Goal: Find specific page/section: Find specific page/section

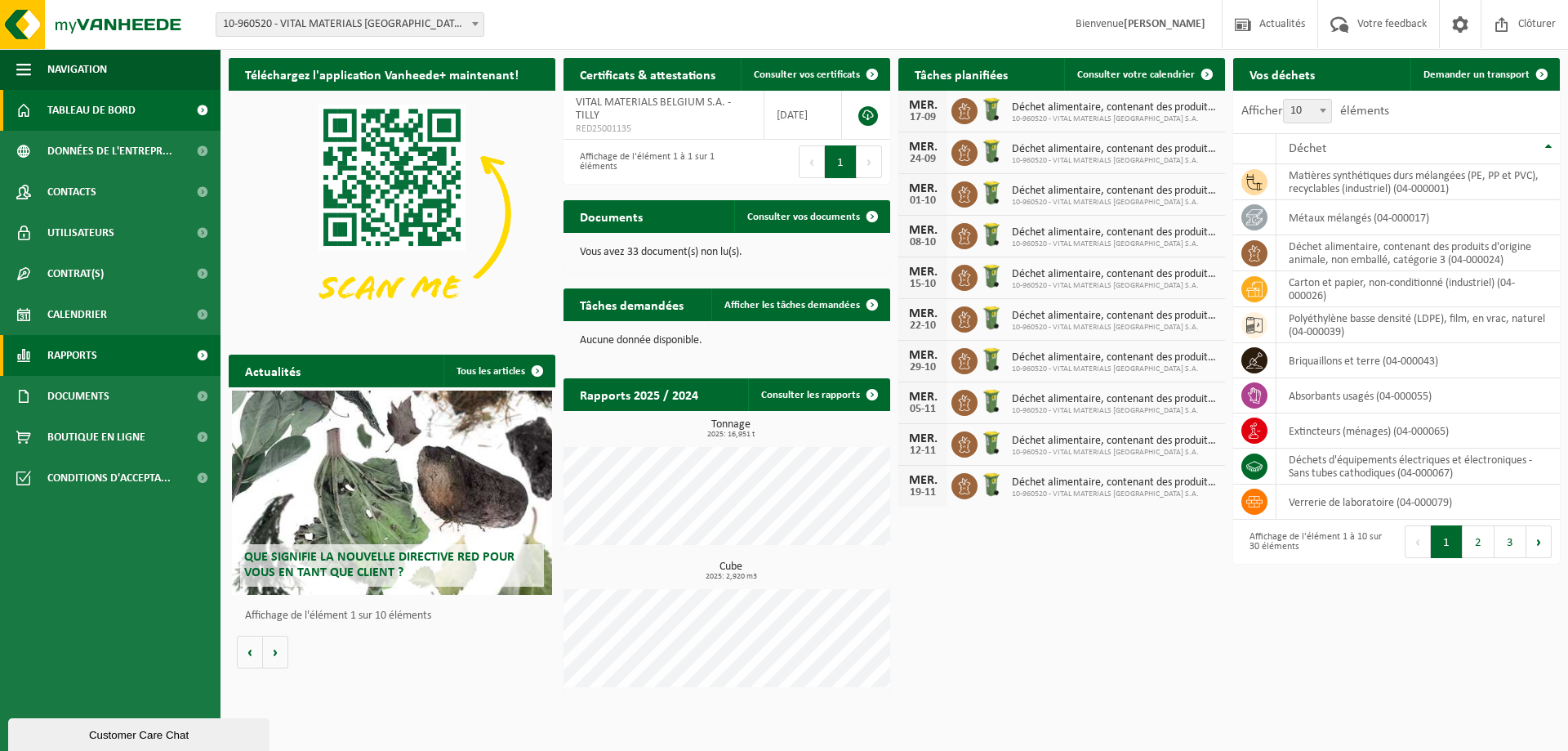
click at [56, 348] on span "Rapports" at bounding box center [72, 354] width 50 height 40
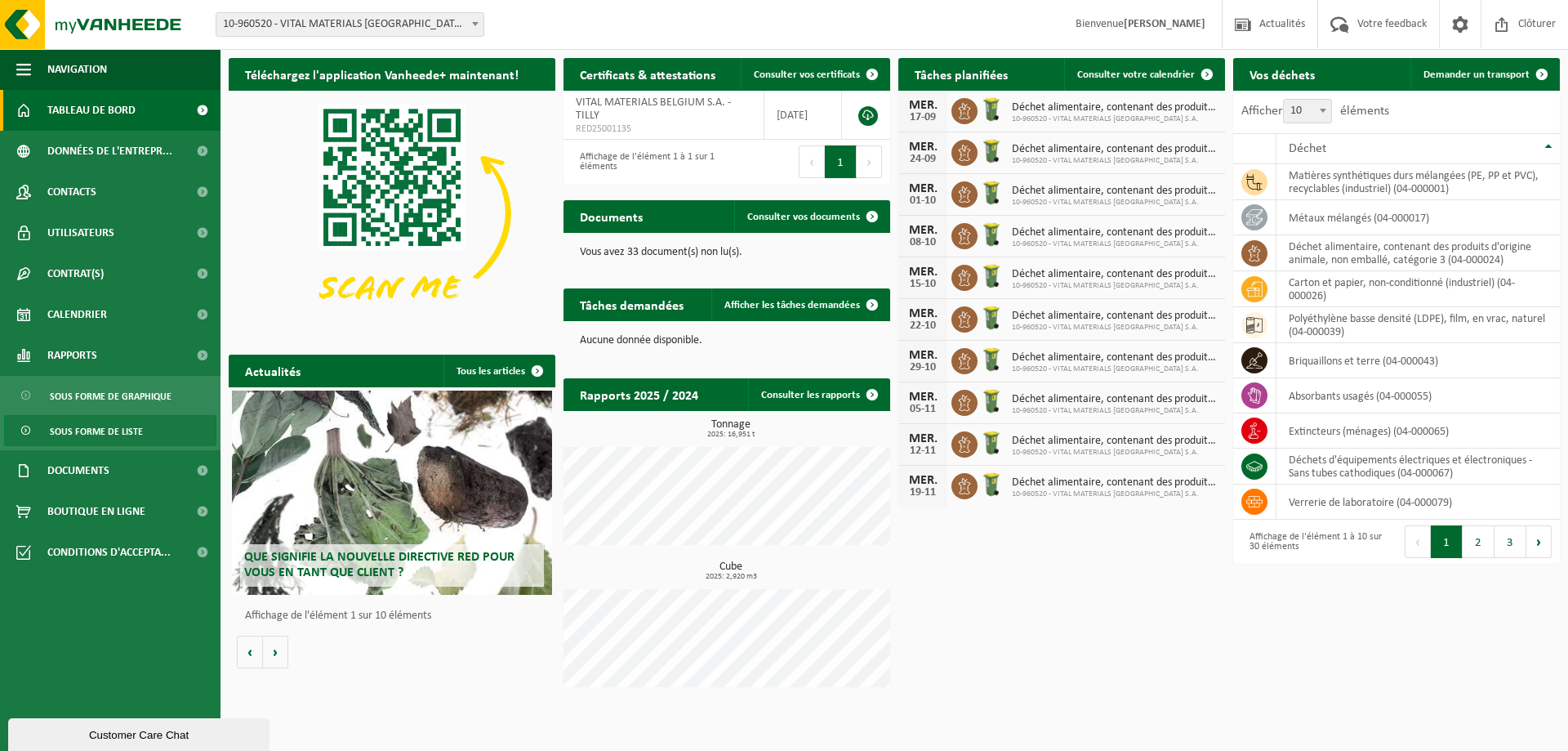
click at [73, 422] on span "Sous forme de liste" at bounding box center [96, 431] width 94 height 31
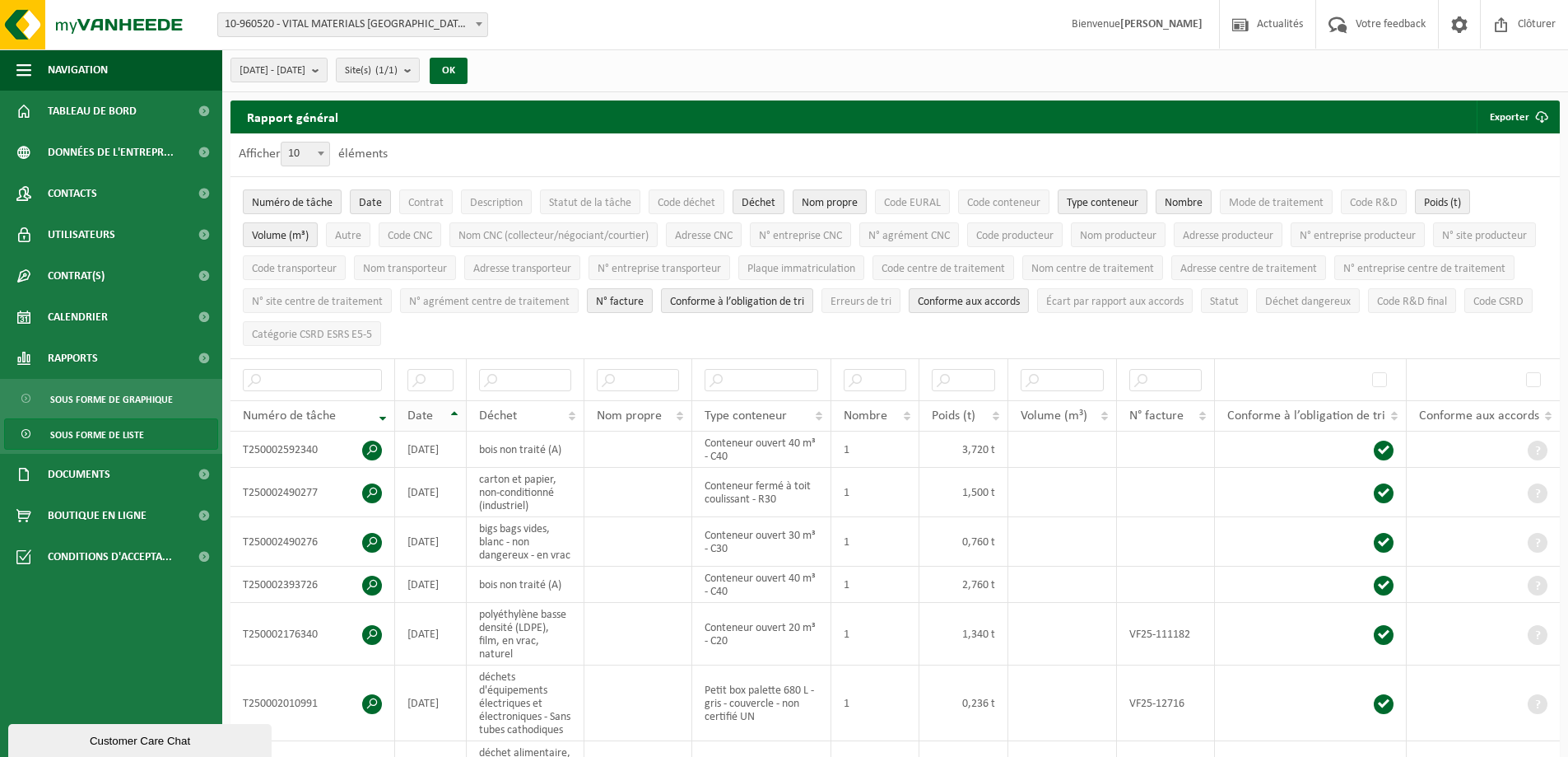
click at [451, 408] on th "Date" at bounding box center [430, 416] width 71 height 32
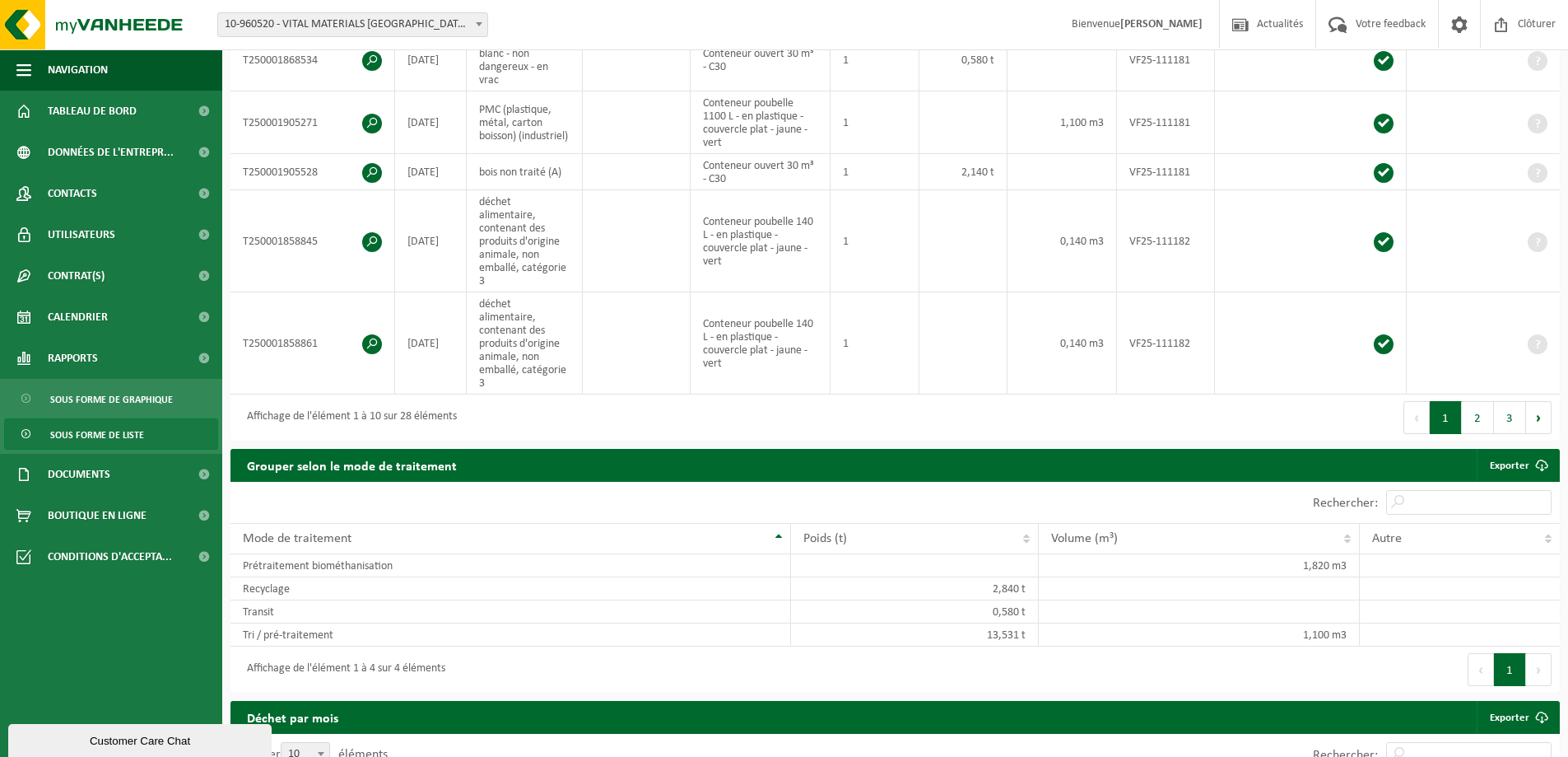
scroll to position [823, 0]
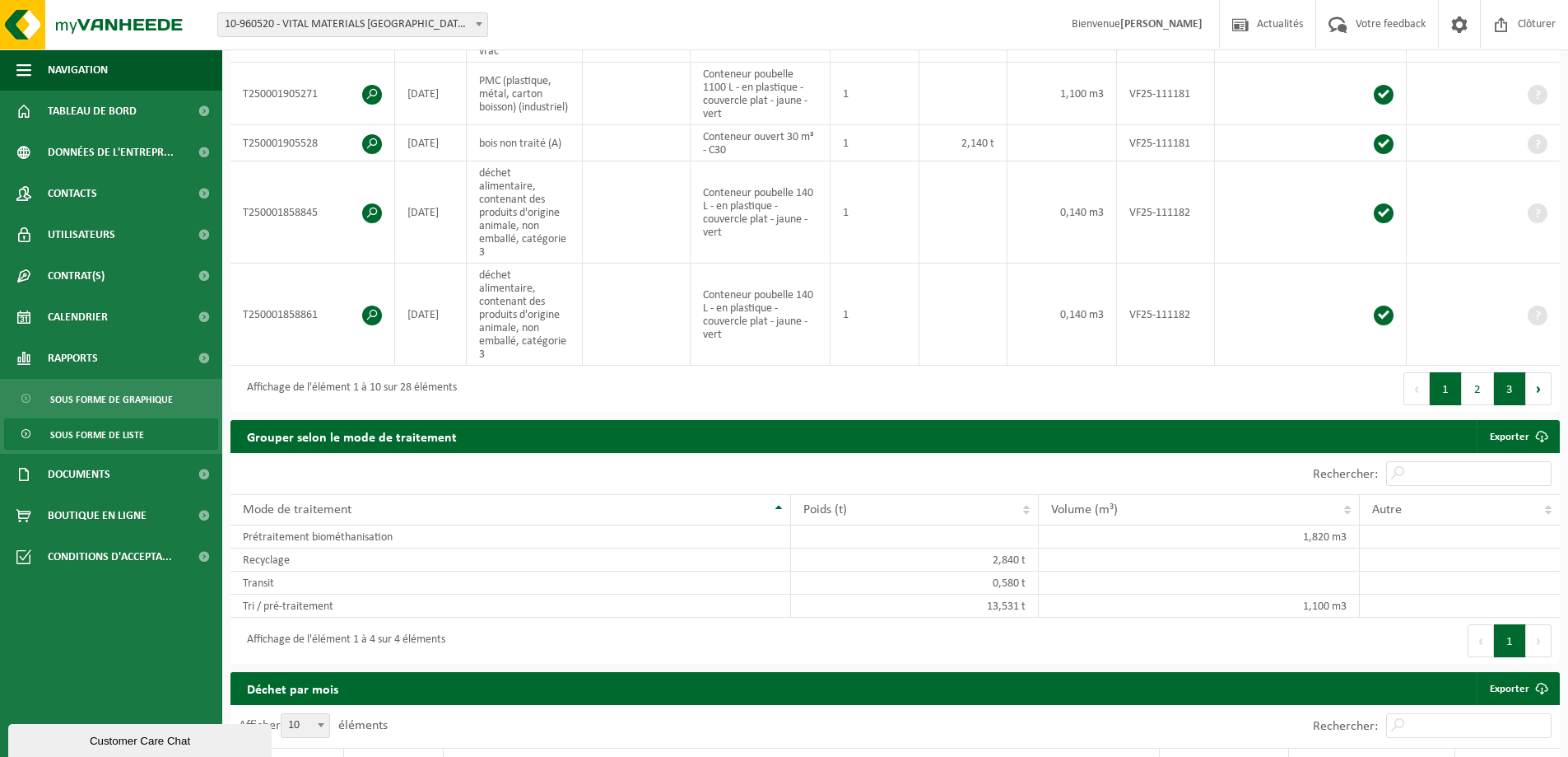
click at [1507, 372] on button "3" at bounding box center [1509, 388] width 32 height 33
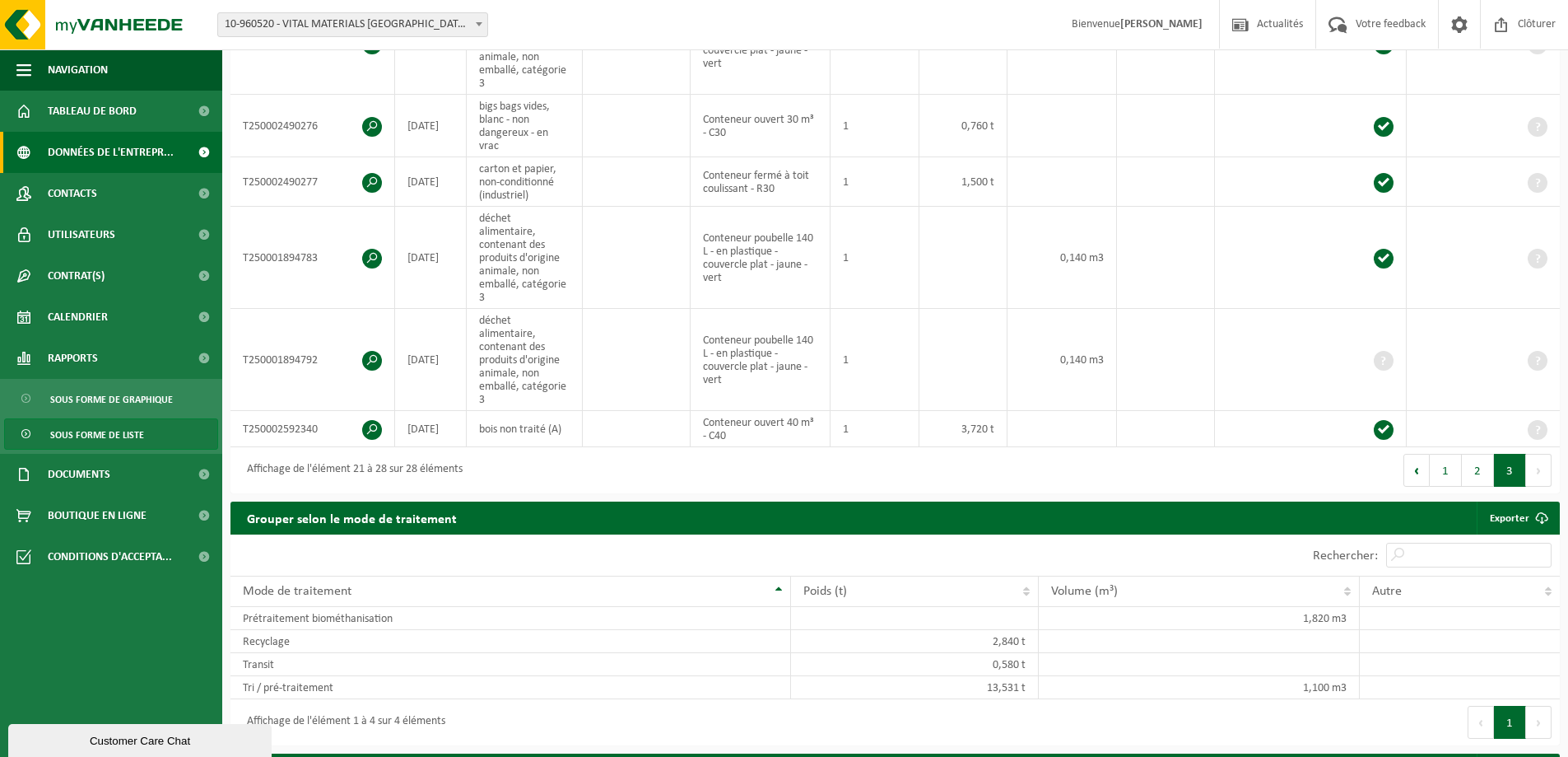
scroll to position [576, 0]
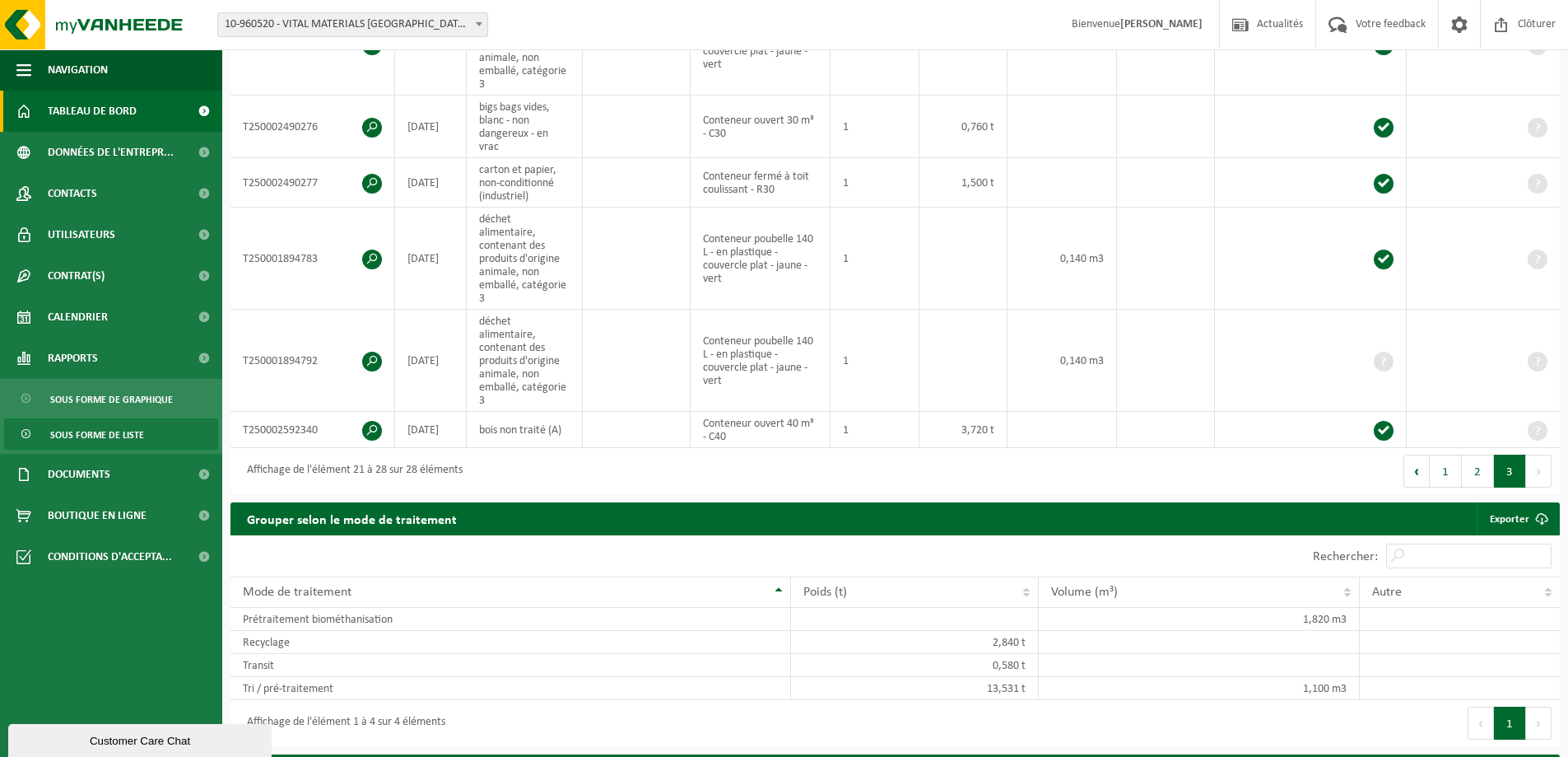
click at [73, 123] on span "Tableau de bord" at bounding box center [92, 110] width 89 height 41
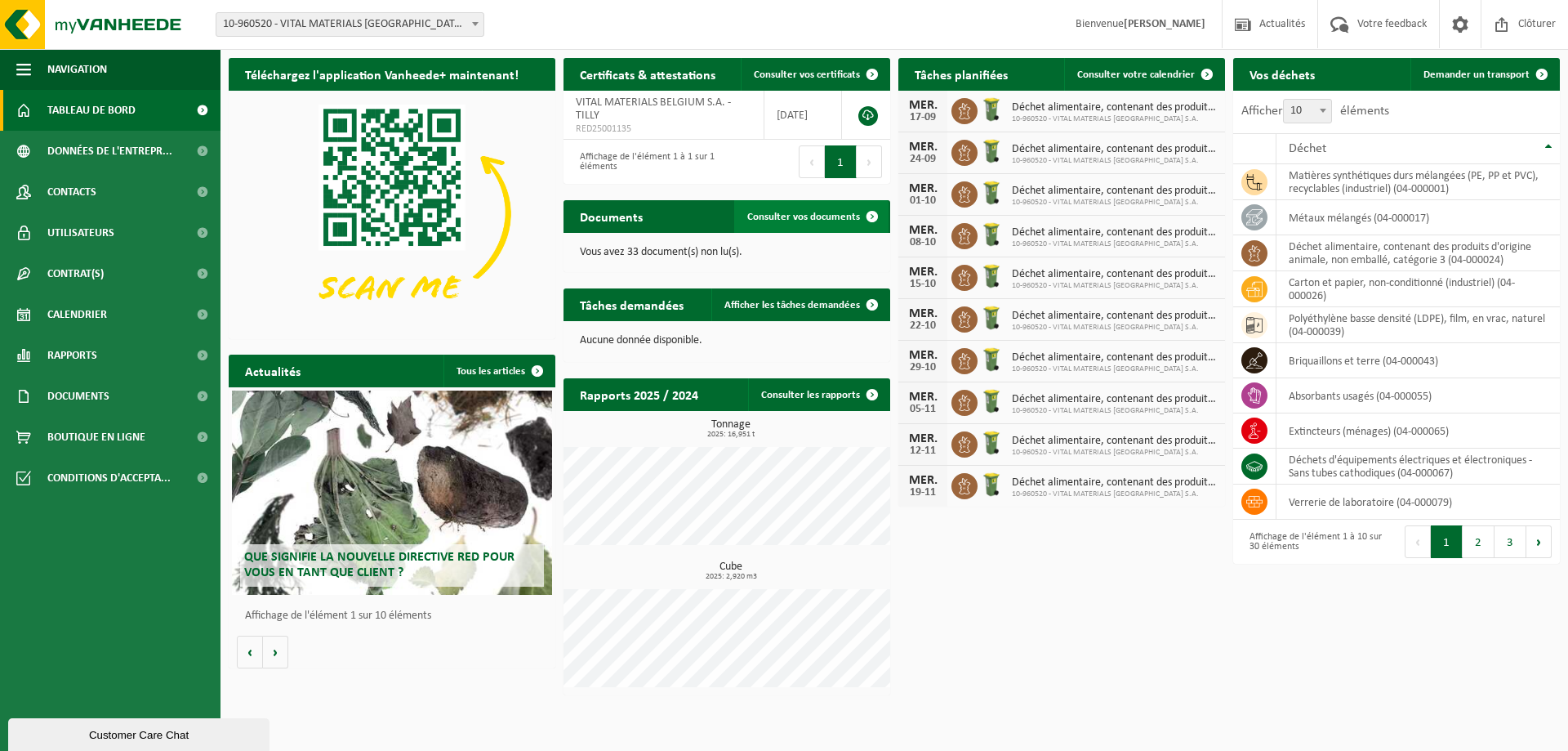
click at [798, 213] on span "Consulter vos documents" at bounding box center [803, 217] width 113 height 11
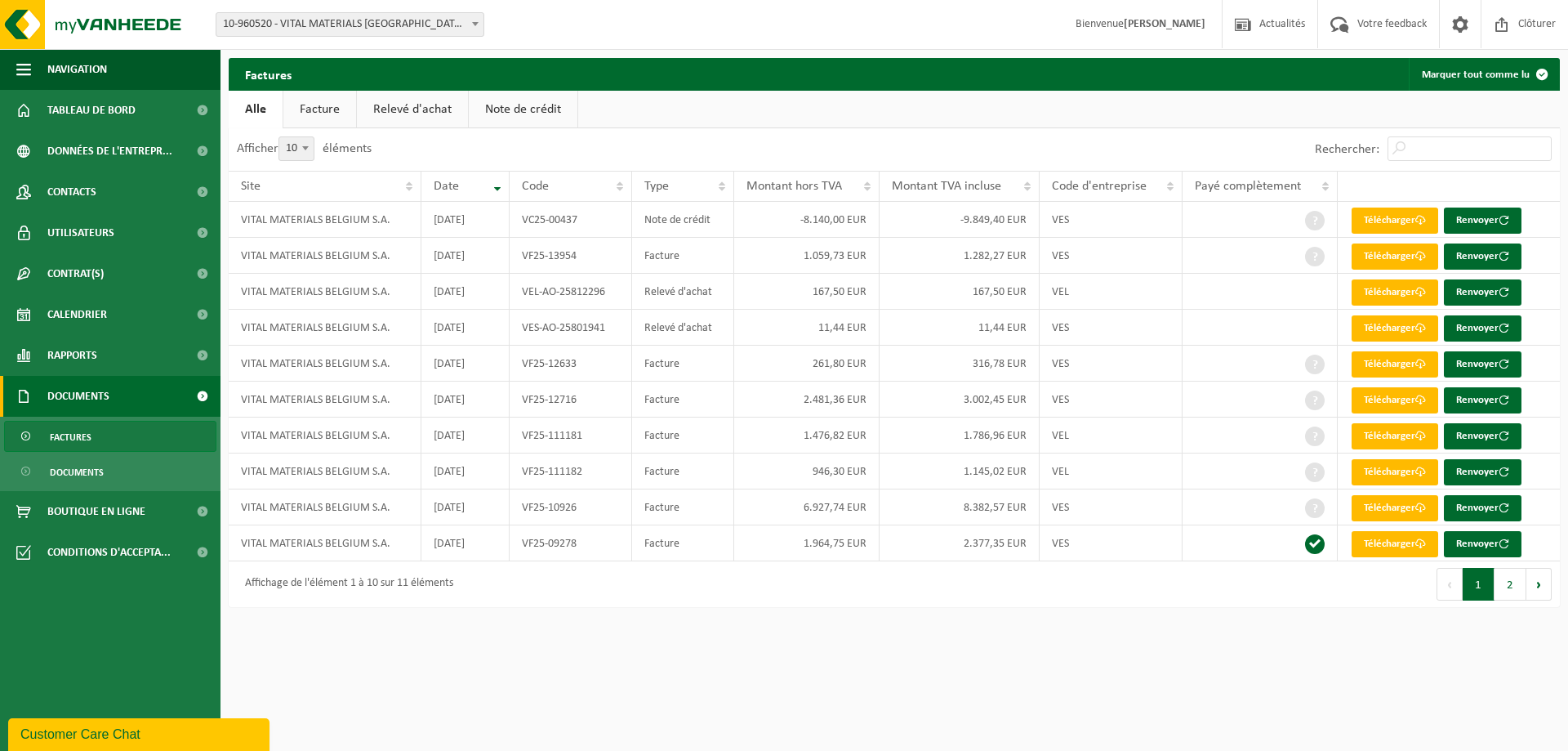
click at [428, 119] on link "Relevé d'achat" at bounding box center [412, 109] width 111 height 37
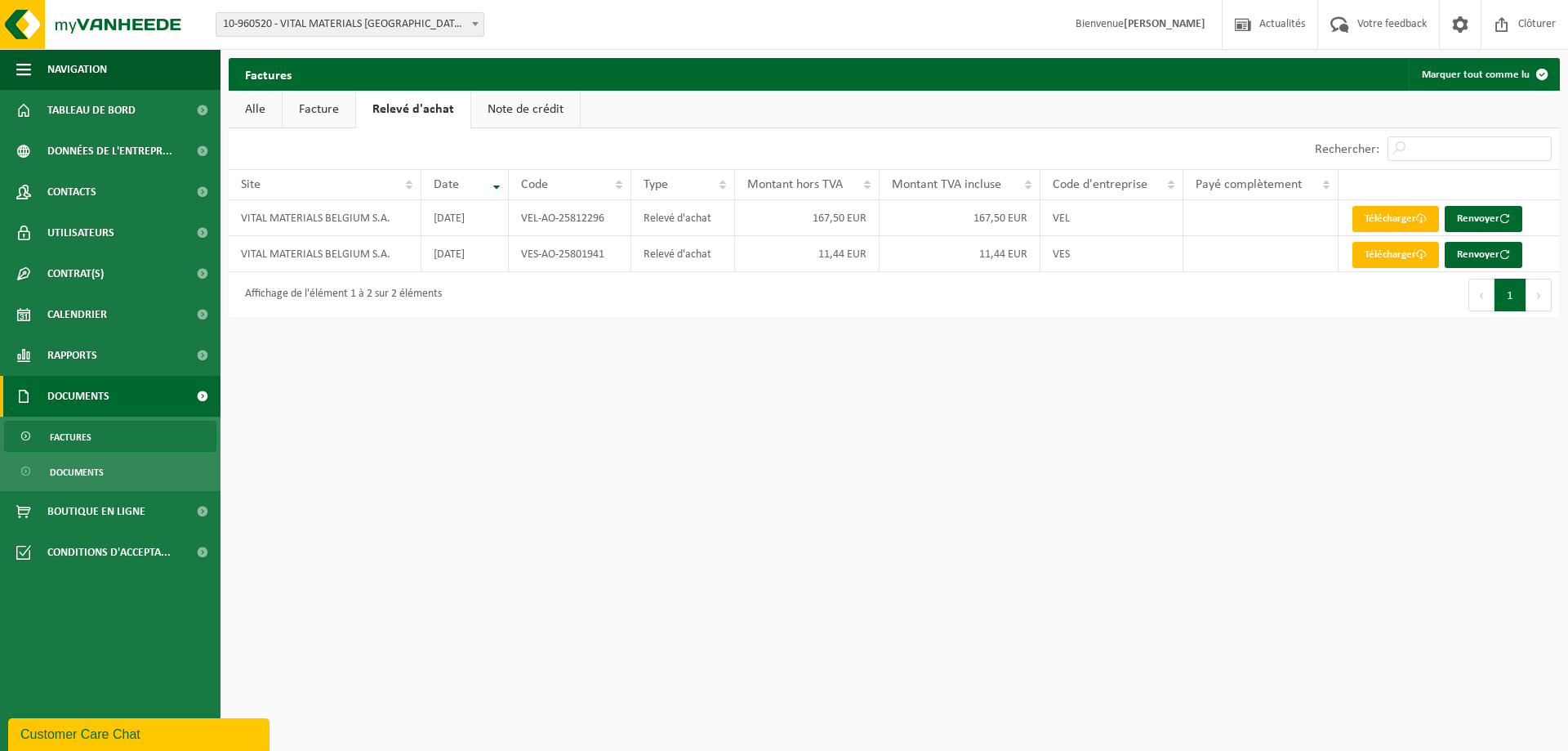
click at [506, 113] on link "Note de crédit" at bounding box center [526, 109] width 108 height 37
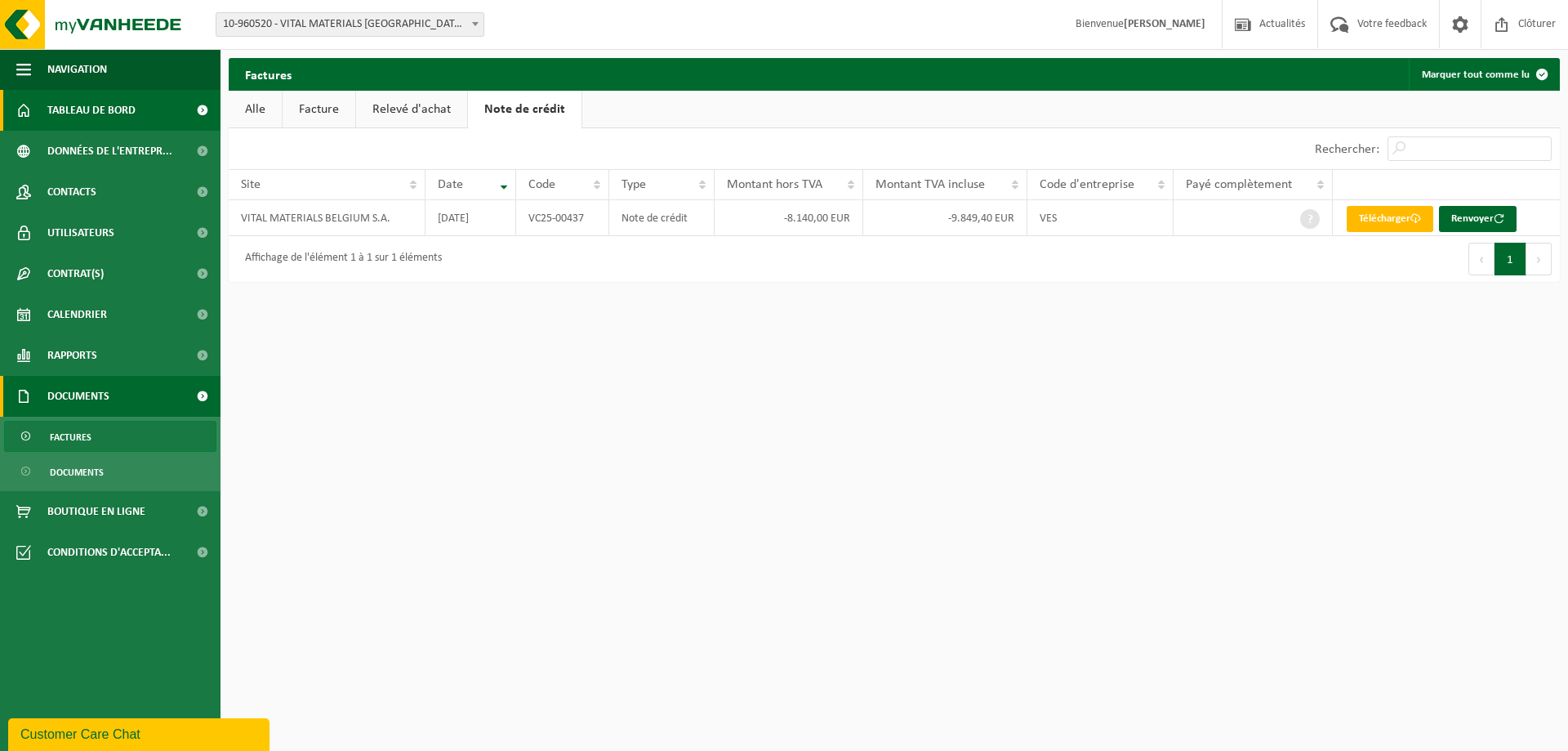
click at [97, 98] on span "Tableau de bord" at bounding box center [92, 109] width 89 height 40
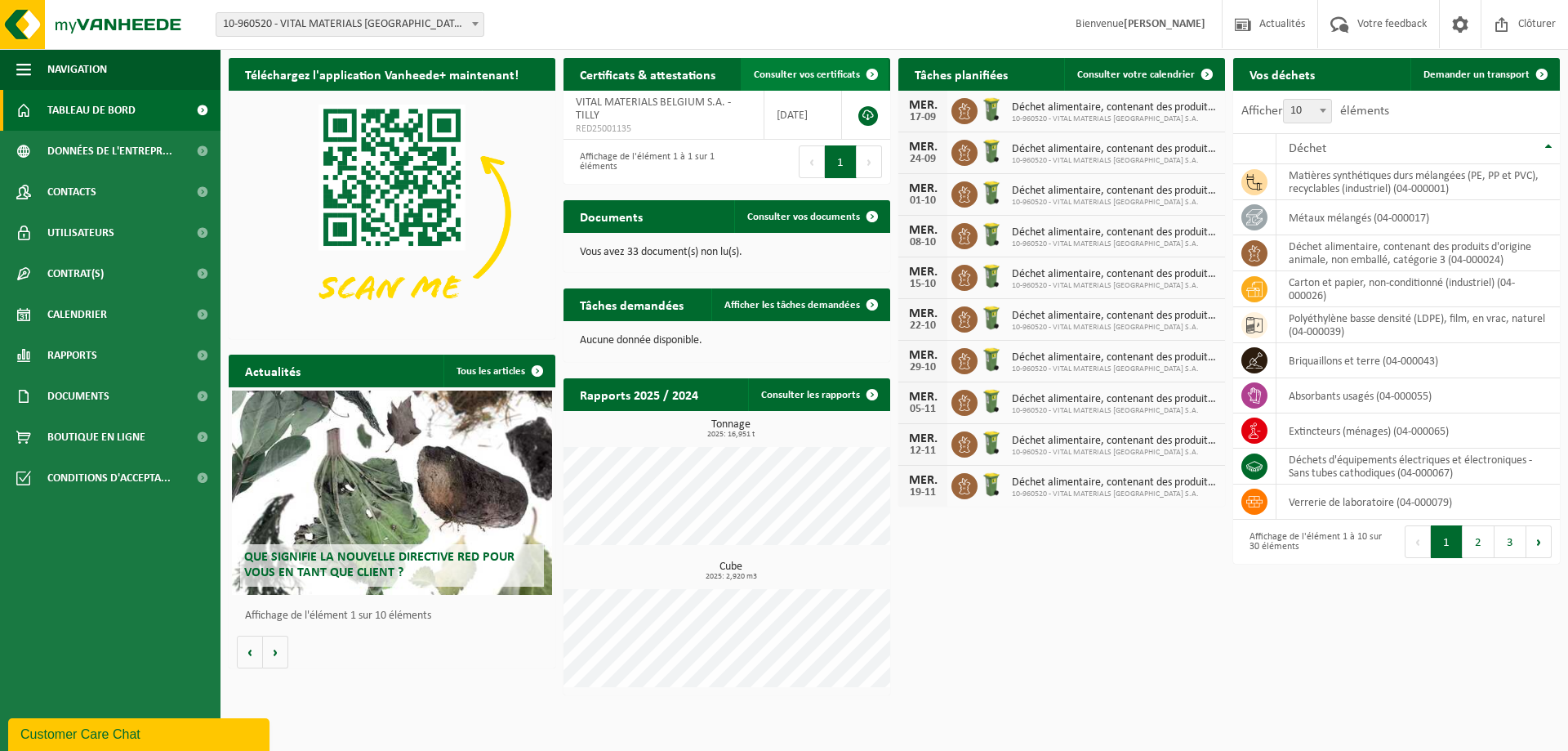
click at [827, 83] on link "Consulter vos certificats" at bounding box center [815, 74] width 148 height 32
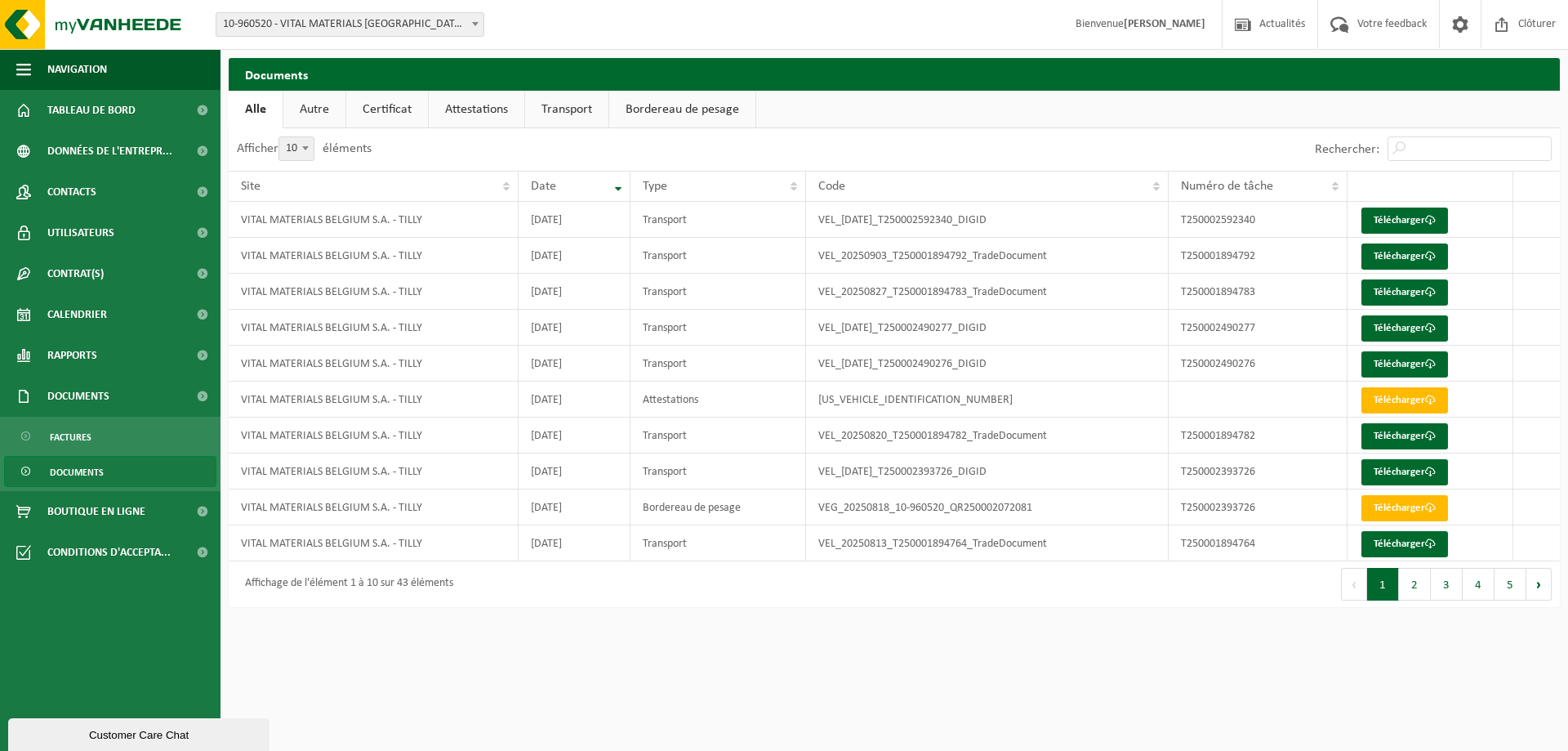
click at [491, 103] on link "Attestations" at bounding box center [476, 109] width 95 height 37
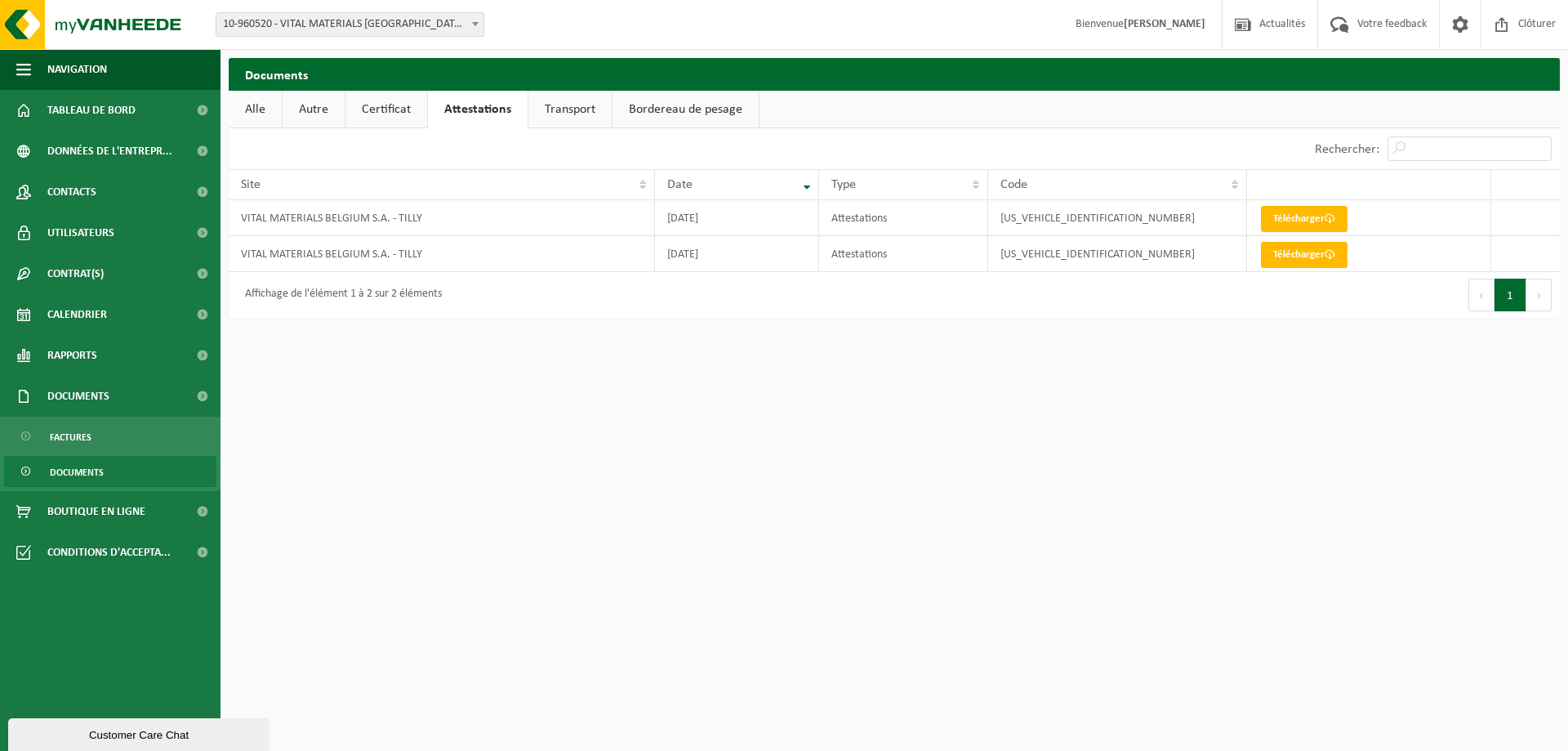
click at [367, 113] on link "Certificat" at bounding box center [386, 109] width 82 height 37
